Goal: Obtain resource: Obtain resource

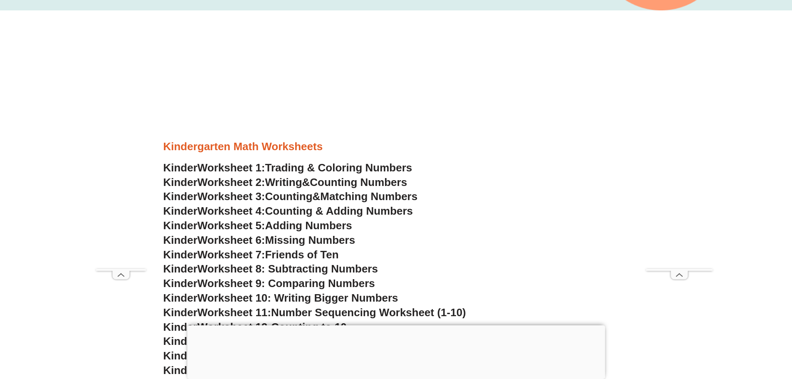
click at [317, 171] on span "Trading & Coloring Numbers" at bounding box center [338, 167] width 147 height 12
click at [397, 325] on div at bounding box center [396, 325] width 418 height 0
click at [396, 317] on span "Number Sequencing Worksheet (1-10)" at bounding box center [368, 312] width 195 height 12
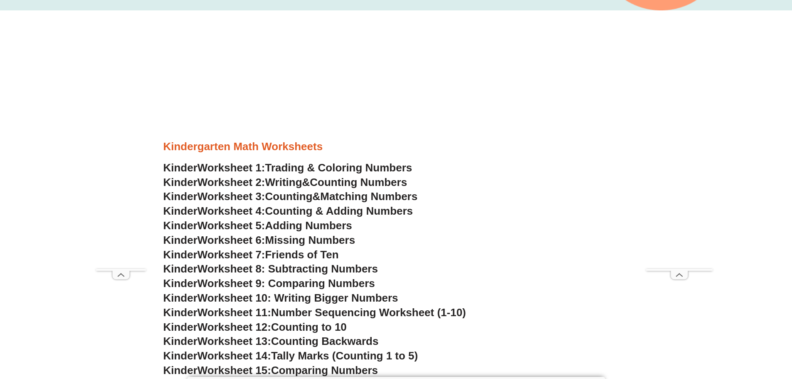
click at [324, 181] on span "Counting Numbers" at bounding box center [358, 182] width 97 height 12
click at [299, 198] on span "Counting" at bounding box center [288, 196] width 47 height 12
click at [286, 241] on span "Missing Numbers" at bounding box center [310, 240] width 90 height 12
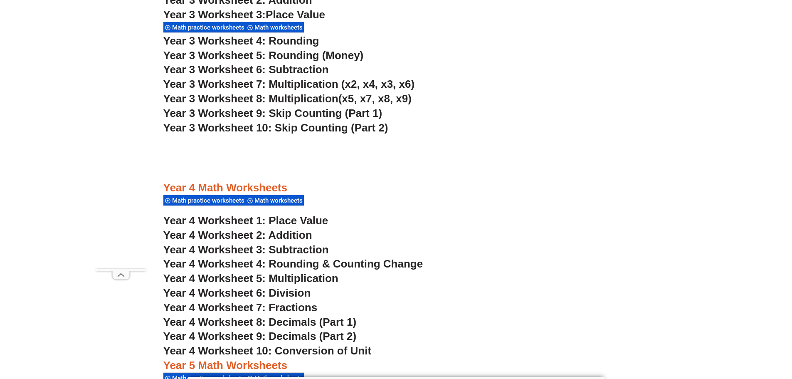
scroll to position [994, 0]
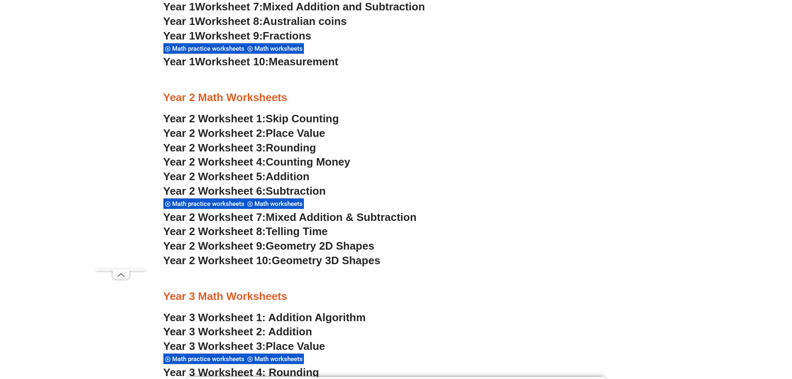
click at [219, 317] on link "Year 3 Worksheet 1: Addition Algorithm" at bounding box center [264, 317] width 203 height 12
click at [301, 247] on span "Geometry 2D Shapes" at bounding box center [320, 246] width 109 height 12
